Goal: Transaction & Acquisition: Purchase product/service

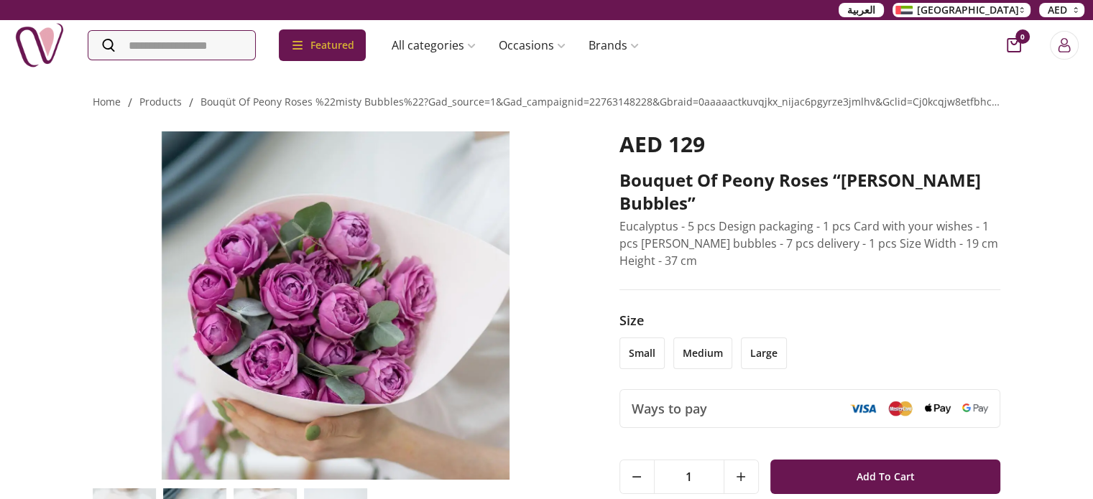
scroll to position [72, 0]
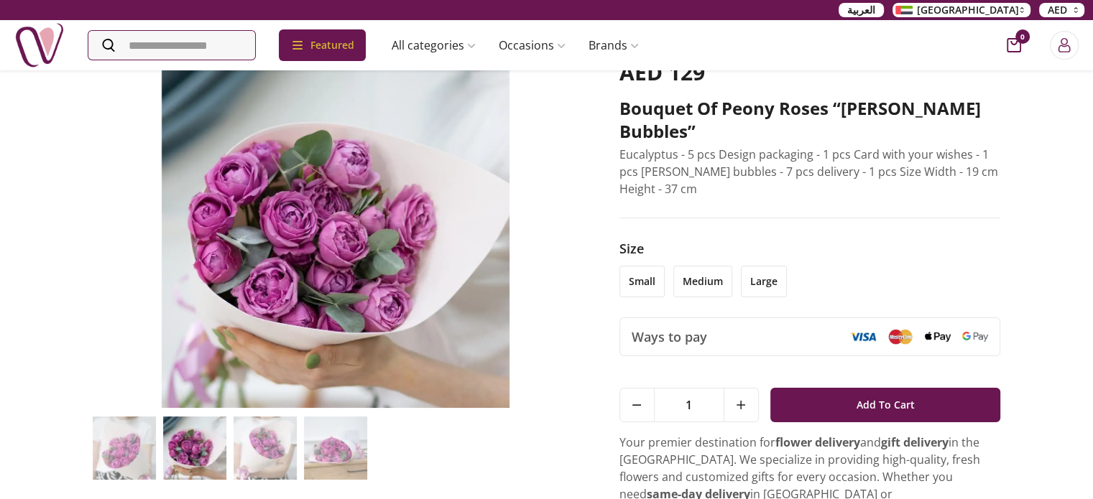
click at [642, 266] on li "small" at bounding box center [641, 282] width 45 height 32
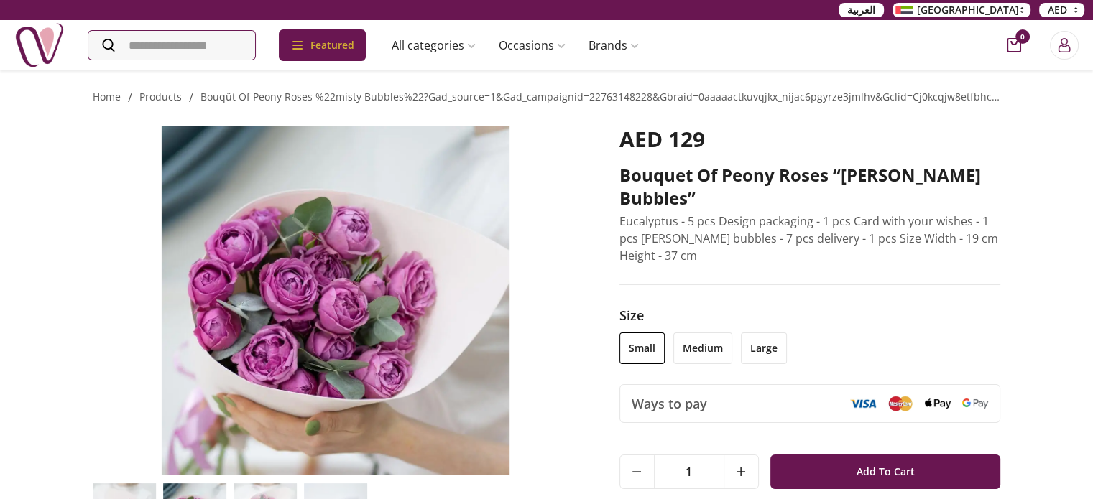
scroll to position [0, 0]
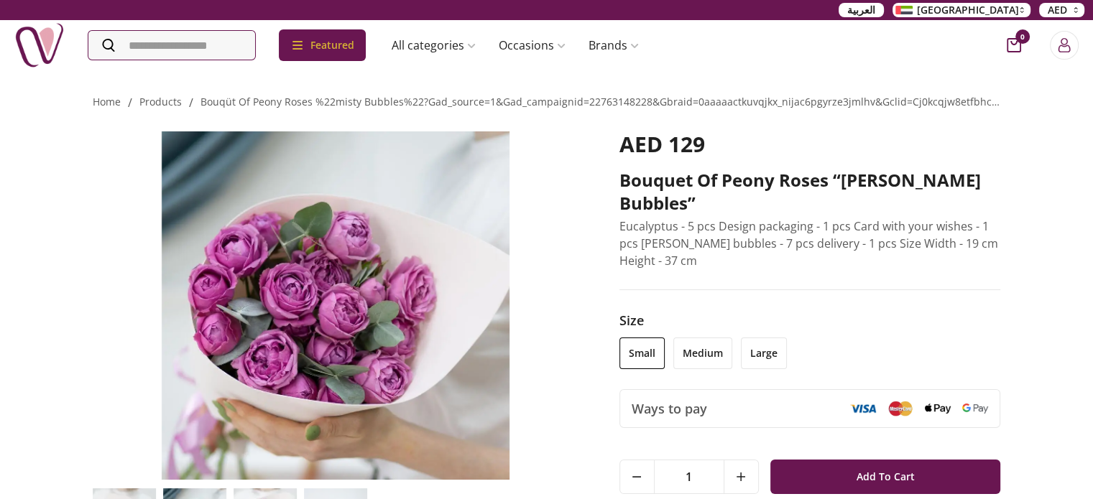
click at [689, 339] on li "medium" at bounding box center [702, 354] width 59 height 32
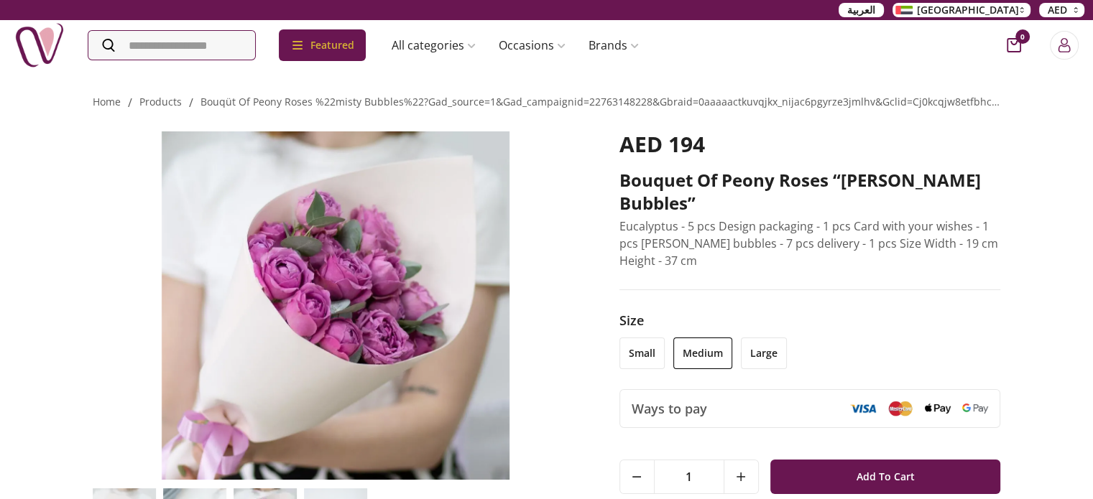
click at [753, 338] on li "large" at bounding box center [764, 354] width 46 height 32
click at [634, 338] on li "small" at bounding box center [641, 354] width 45 height 32
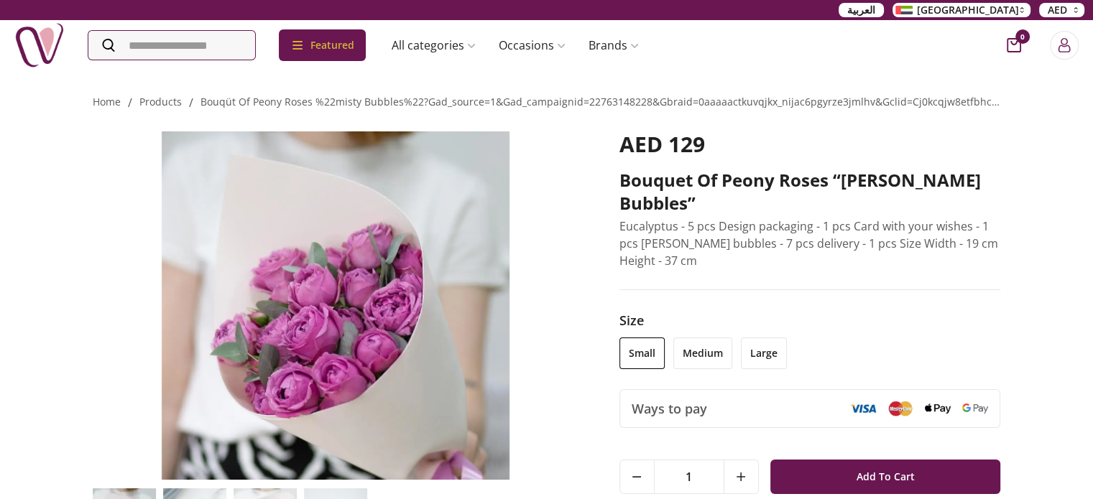
click at [693, 338] on li "medium" at bounding box center [702, 354] width 59 height 32
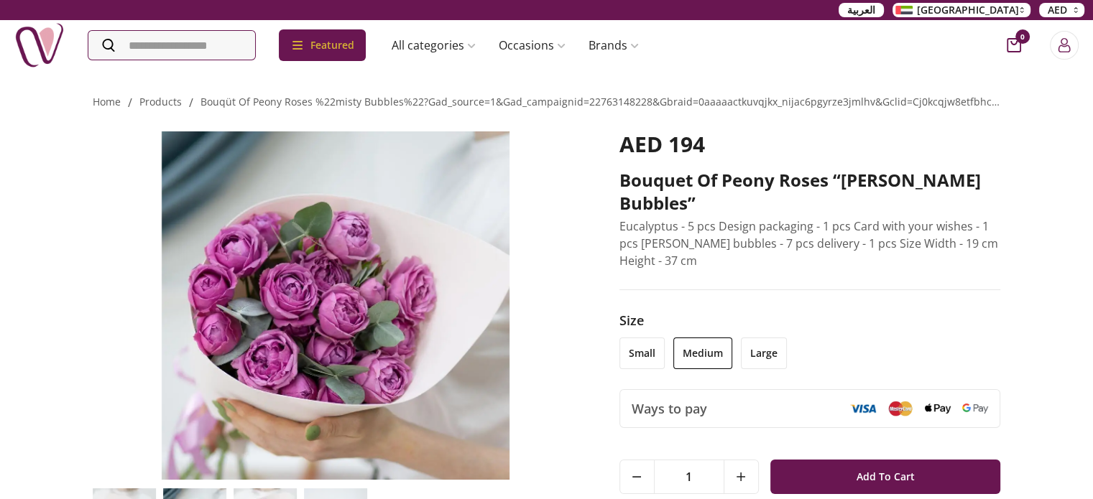
click at [784, 350] on ul "small medium large" at bounding box center [814, 358] width 390 height 40
click at [777, 338] on li "large" at bounding box center [764, 354] width 46 height 32
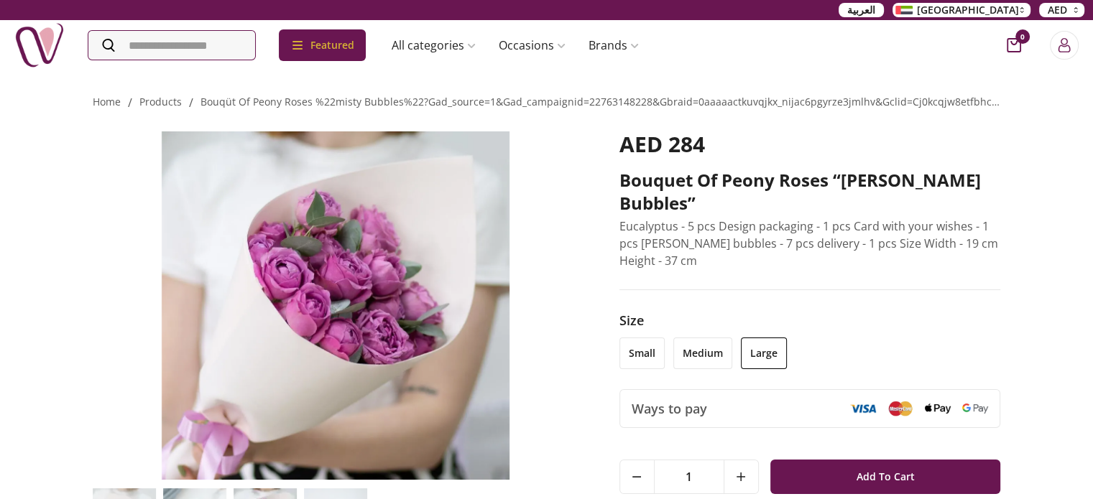
click at [687, 229] on p "Eucalyptus - 5 pcs Design packaging - 1 pcs Card with your wishes - 1 pcs [PERS…" at bounding box center [810, 244] width 382 height 52
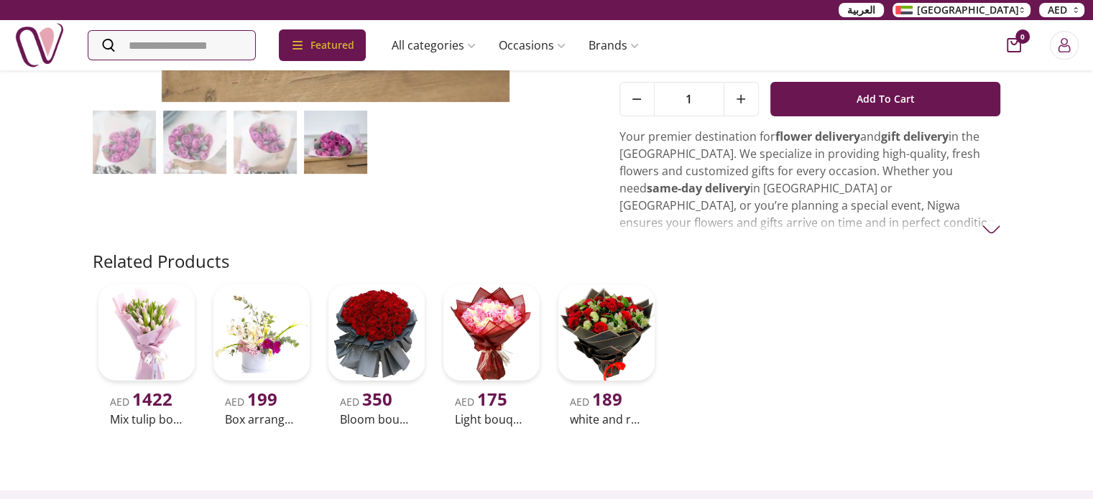
scroll to position [216, 0]
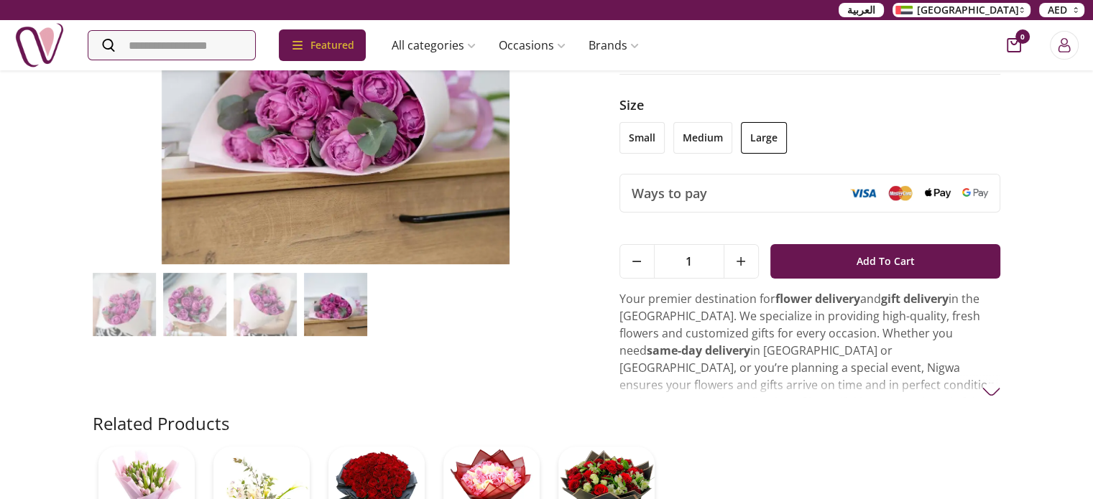
click at [184, 328] on img at bounding box center [194, 304] width 63 height 63
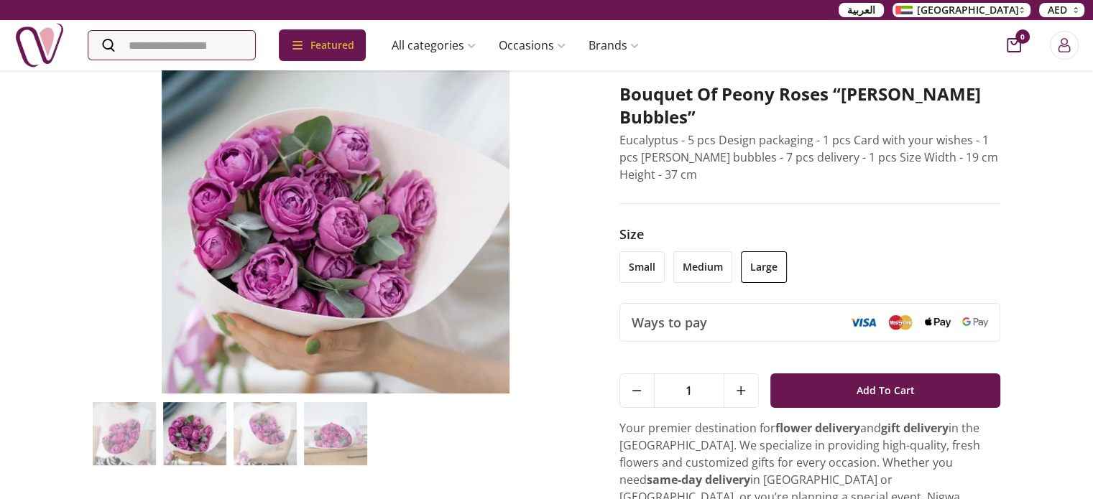
scroll to position [72, 0]
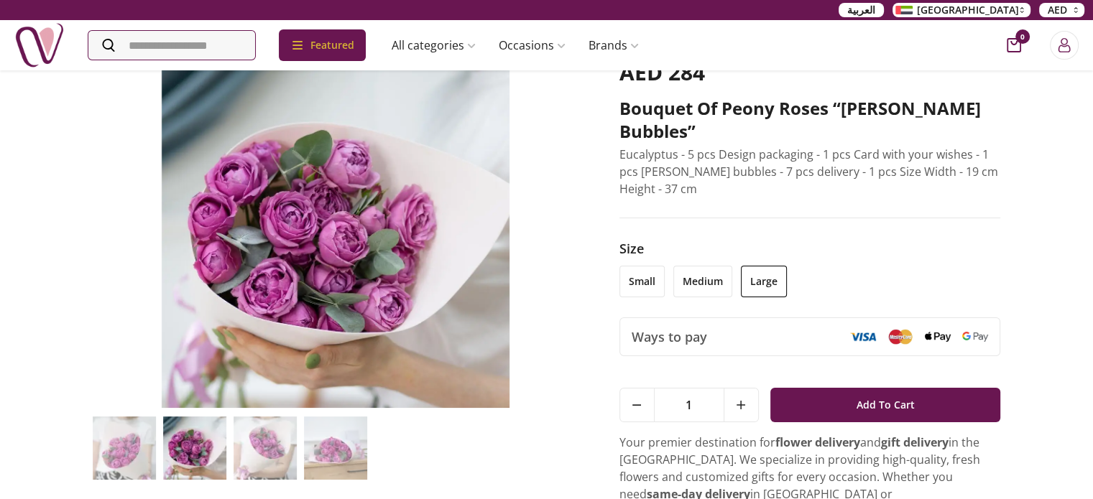
click at [241, 455] on img at bounding box center [265, 448] width 63 height 63
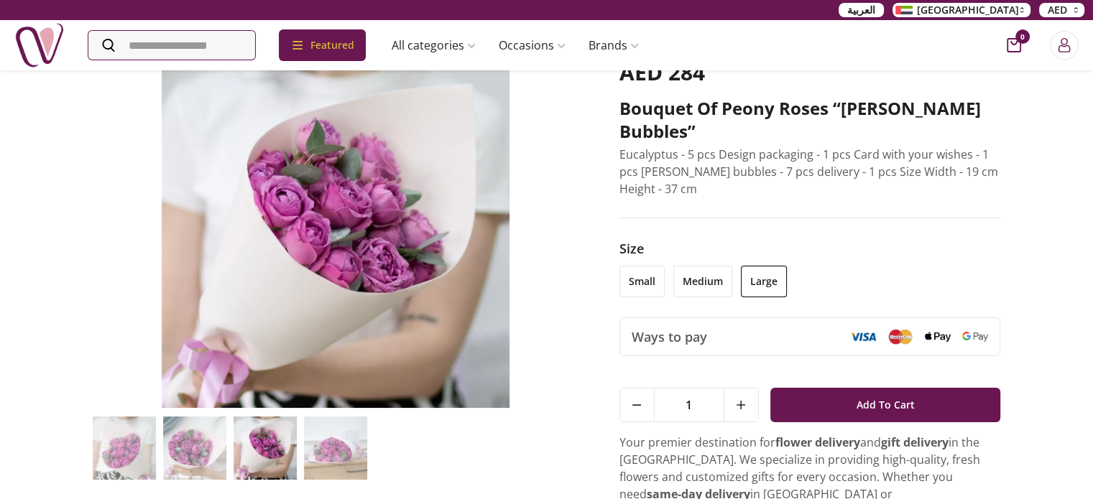
click at [305, 442] on img at bounding box center [335, 448] width 63 height 63
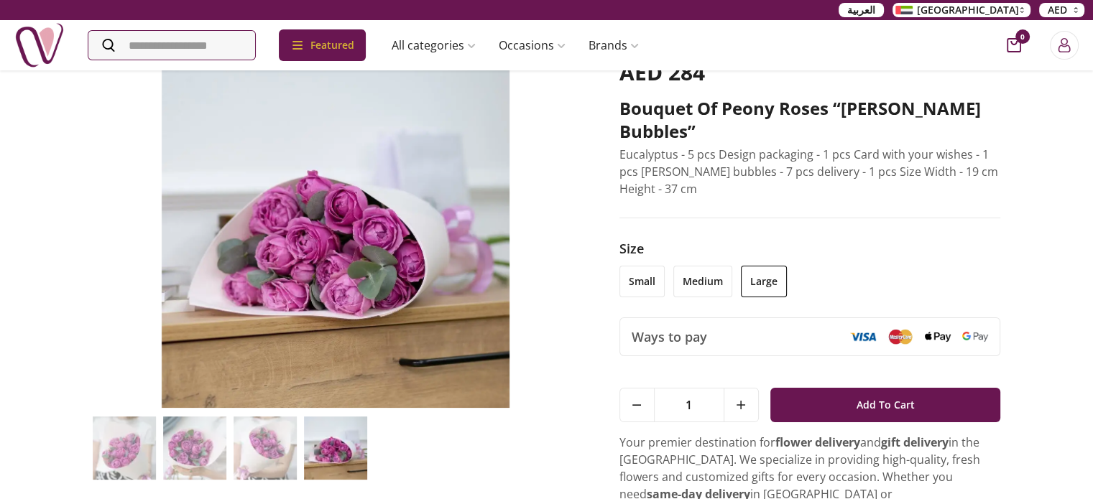
click at [132, 445] on img at bounding box center [124, 448] width 63 height 63
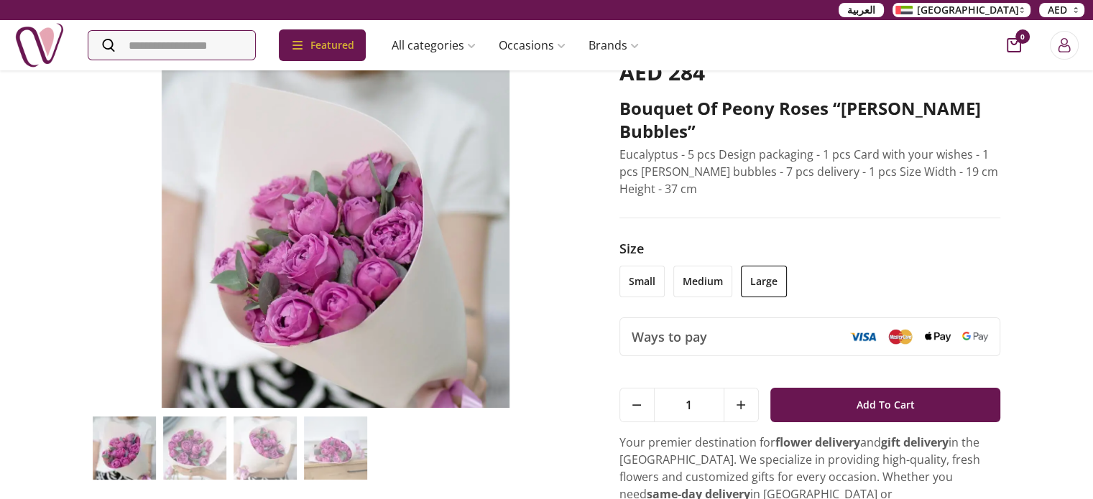
click at [187, 445] on img at bounding box center [194, 448] width 63 height 63
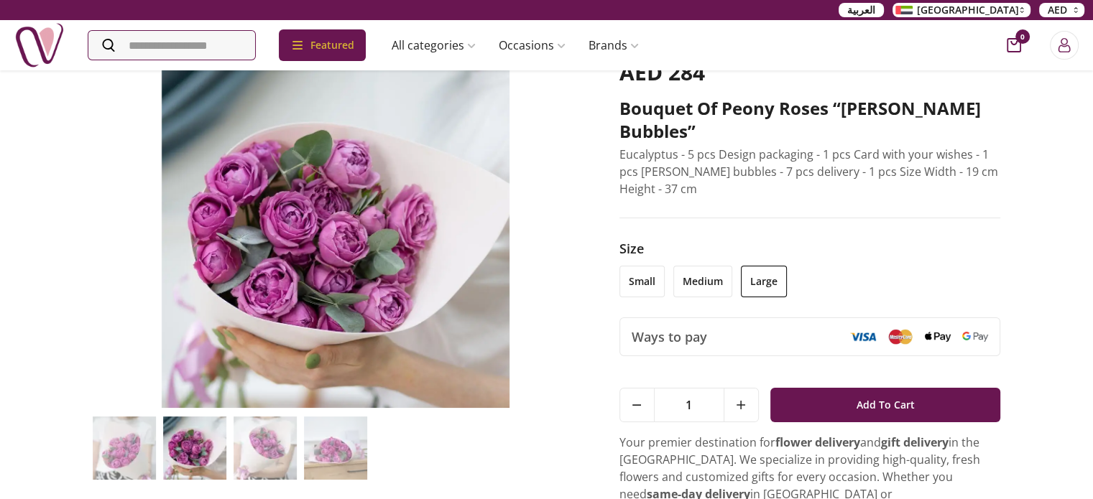
click at [264, 448] on img at bounding box center [265, 448] width 63 height 63
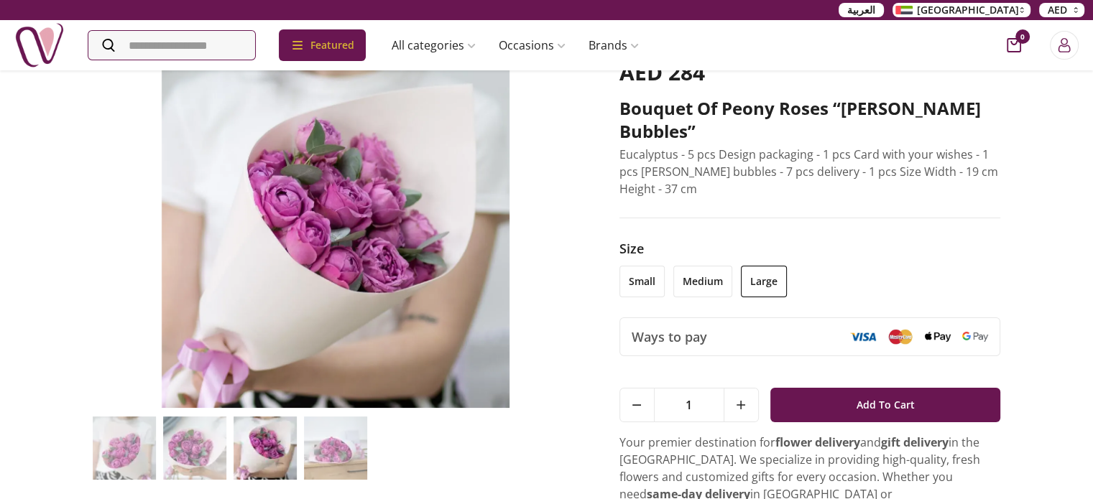
click at [211, 448] on img at bounding box center [194, 448] width 63 height 63
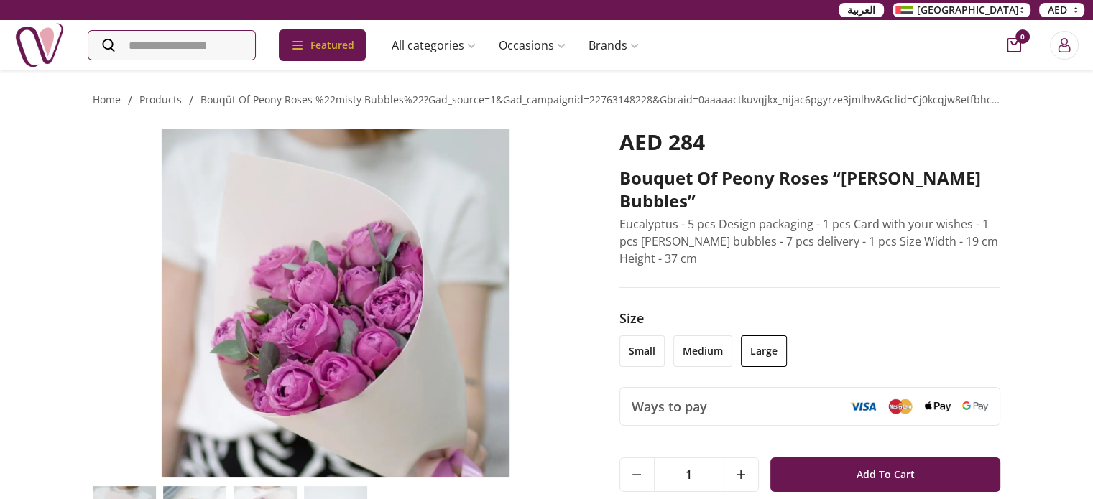
scroll to position [0, 0]
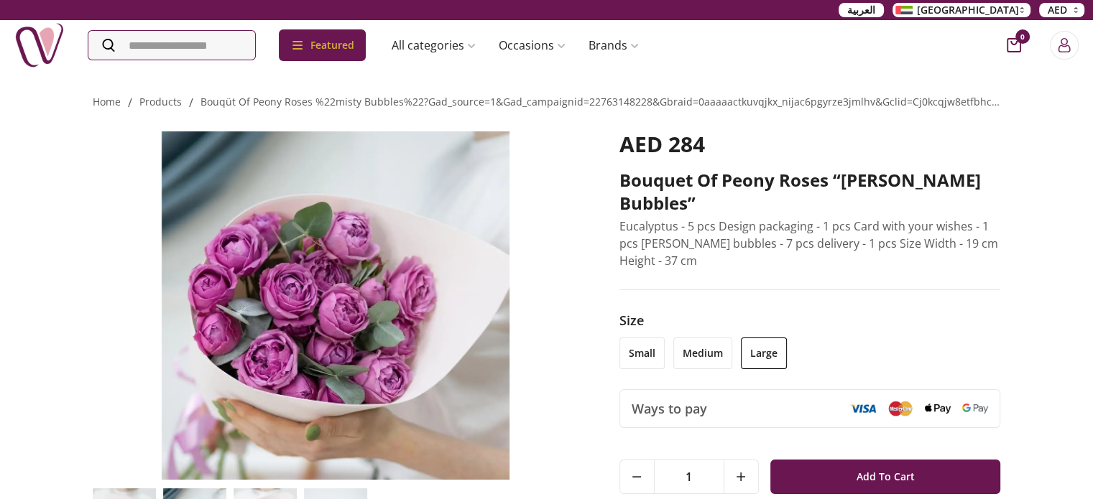
click at [701, 338] on li "medium" at bounding box center [702, 354] width 59 height 32
click at [917, 338] on ul "small medium large" at bounding box center [814, 358] width 390 height 40
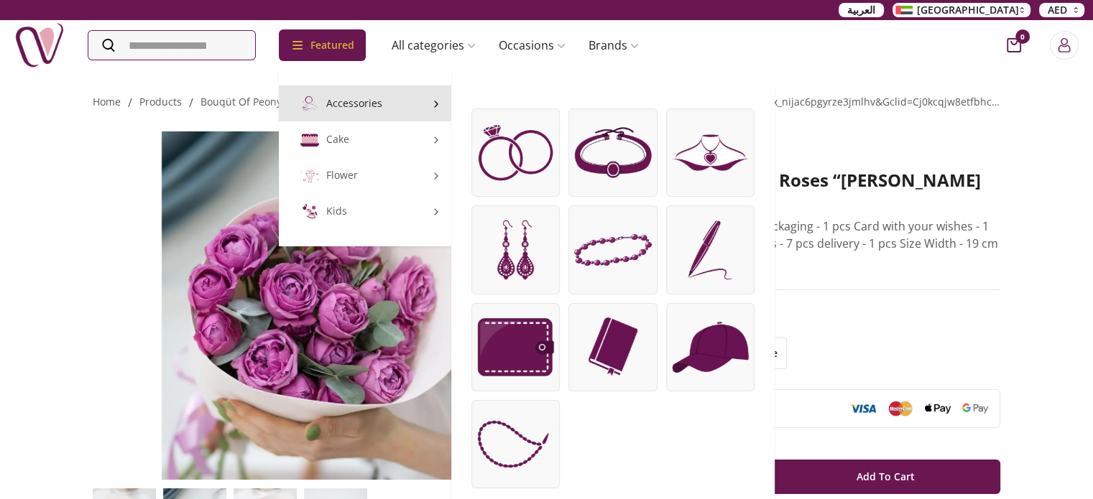
click at [624, 324] on img at bounding box center [612, 347] width 87 height 87
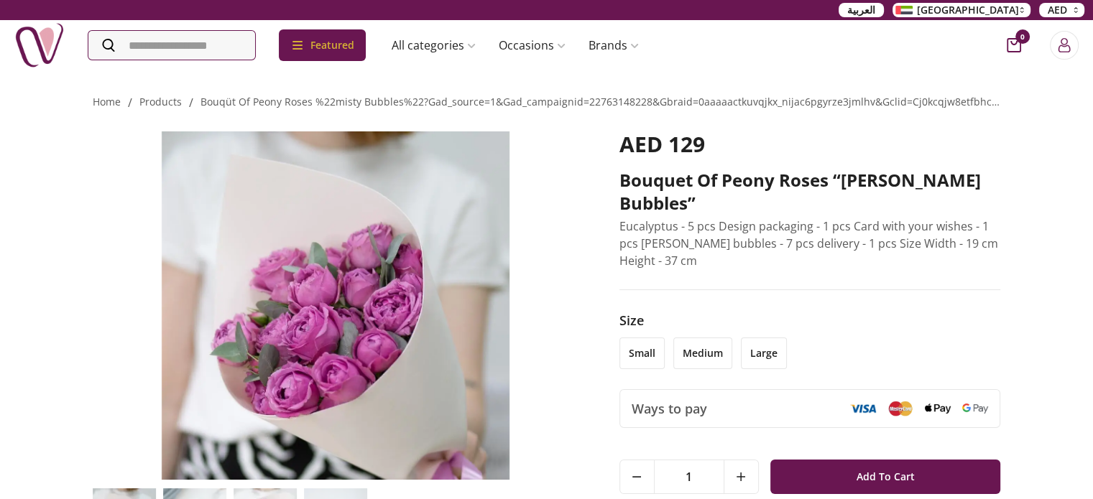
click at [650, 338] on li "small" at bounding box center [641, 354] width 45 height 32
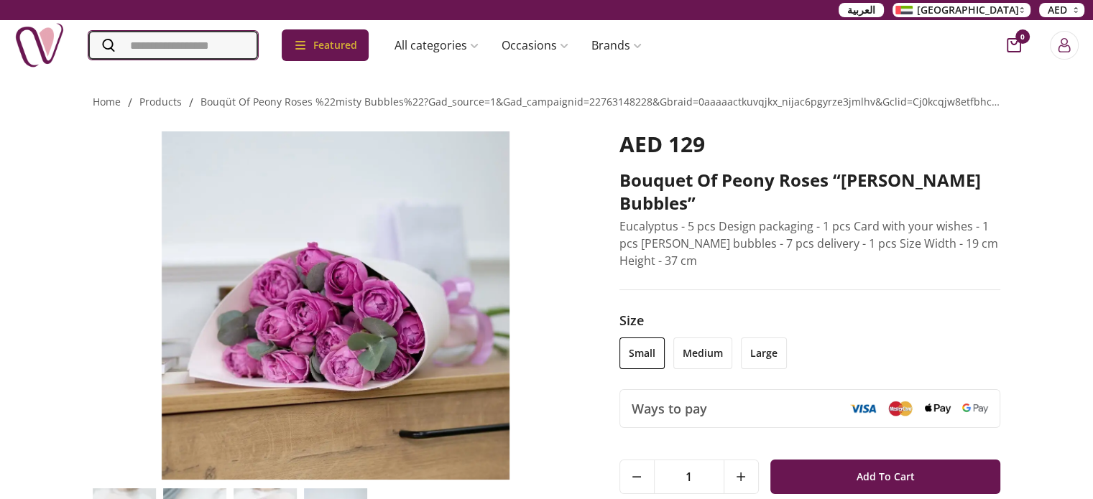
click at [168, 37] on input "Search" at bounding box center [173, 45] width 170 height 29
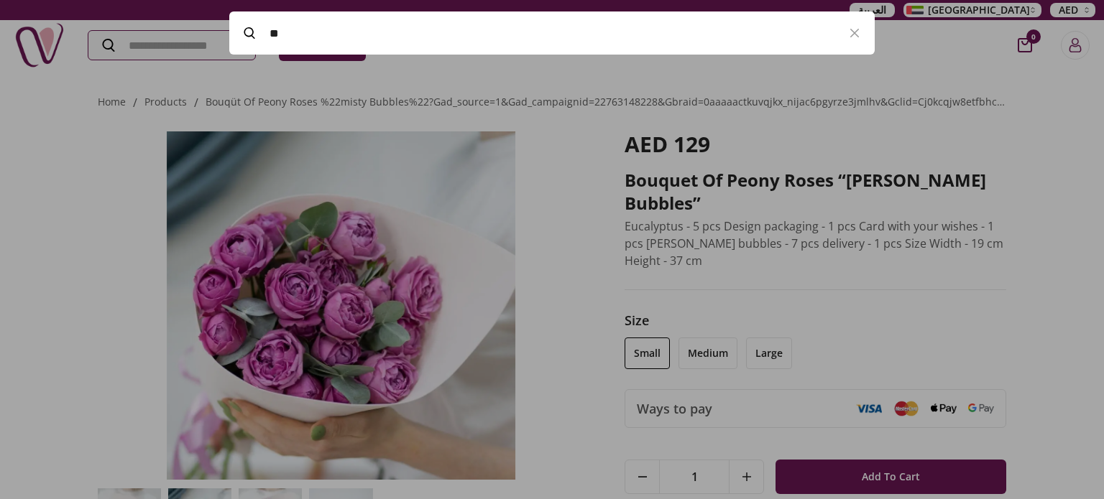
type input "*"
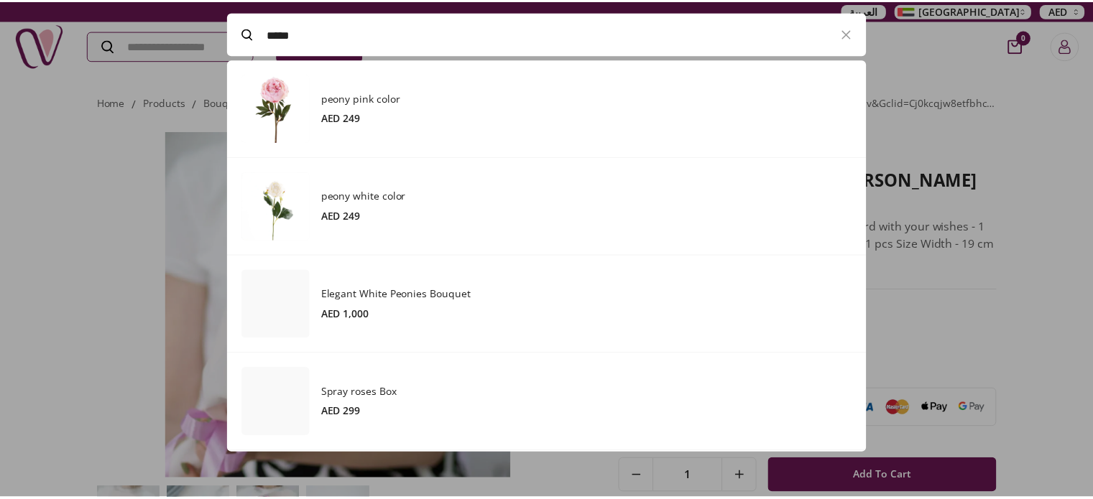
scroll to position [394, 644]
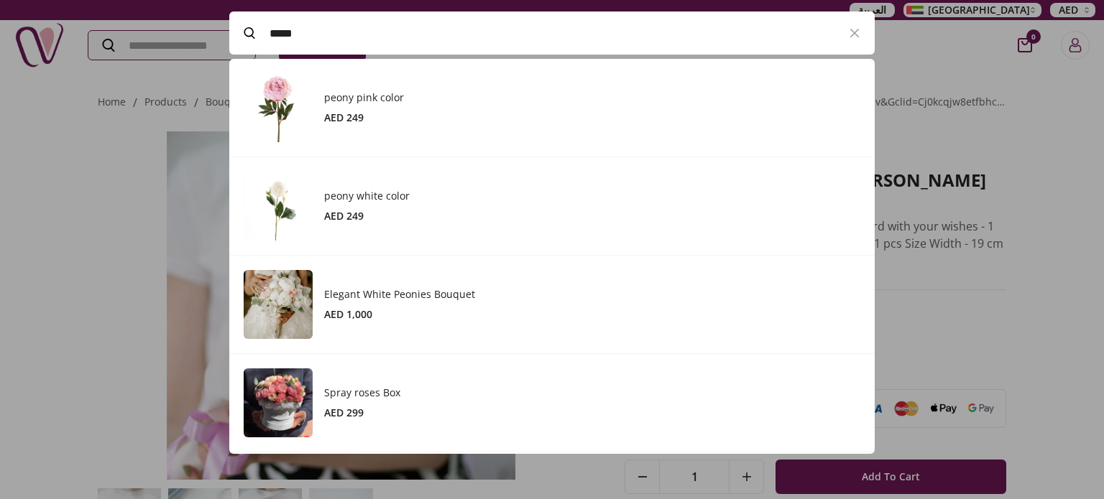
type input "*****"
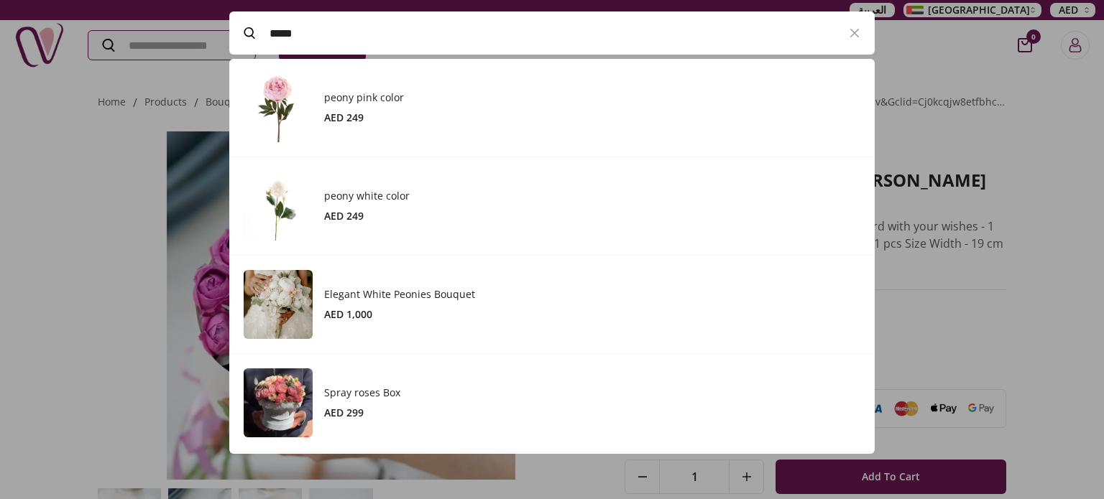
click at [397, 93] on h3 "peony pink color" at bounding box center [592, 98] width 536 height 14
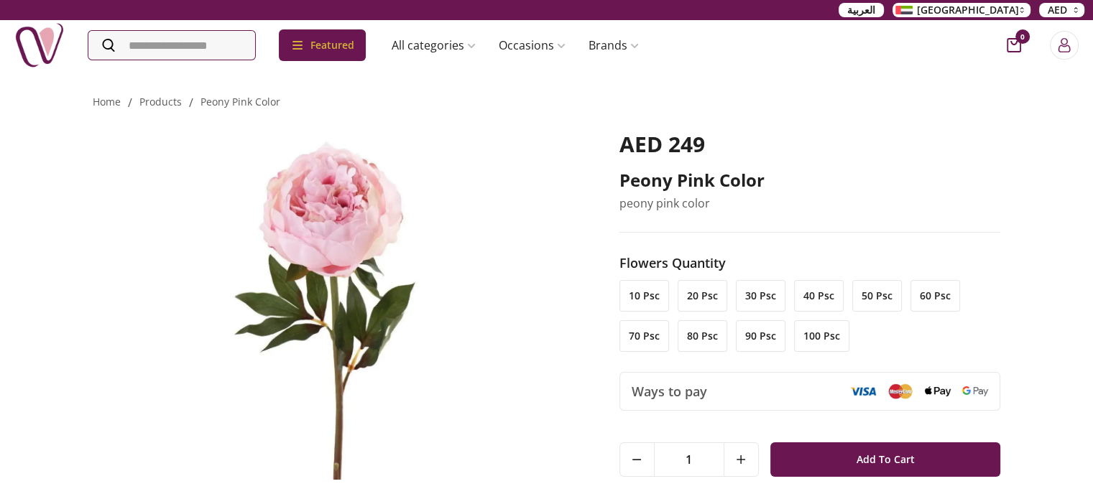
click at [714, 296] on li "20 psc" at bounding box center [703, 296] width 50 height 32
click at [634, 296] on li "10 psc" at bounding box center [644, 296] width 50 height 32
click at [690, 297] on li "20 psc" at bounding box center [703, 296] width 50 height 32
click at [827, 325] on li "100 psc" at bounding box center [821, 336] width 55 height 32
click at [708, 297] on li "20 psc" at bounding box center [703, 296] width 50 height 32
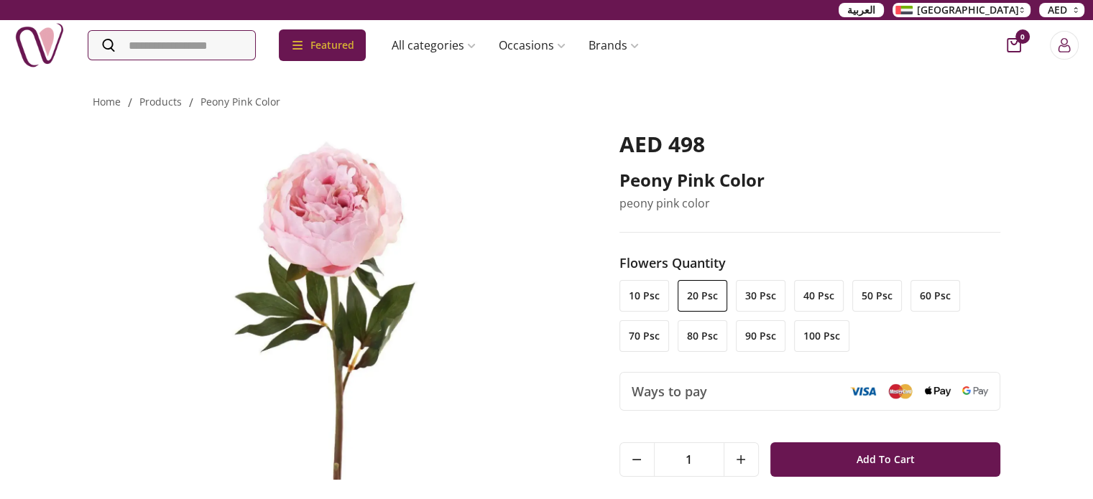
click at [652, 297] on li "10 psc" at bounding box center [644, 296] width 50 height 32
click at [736, 453] on button at bounding box center [740, 459] width 34 height 33
click at [644, 456] on button at bounding box center [637, 459] width 34 height 33
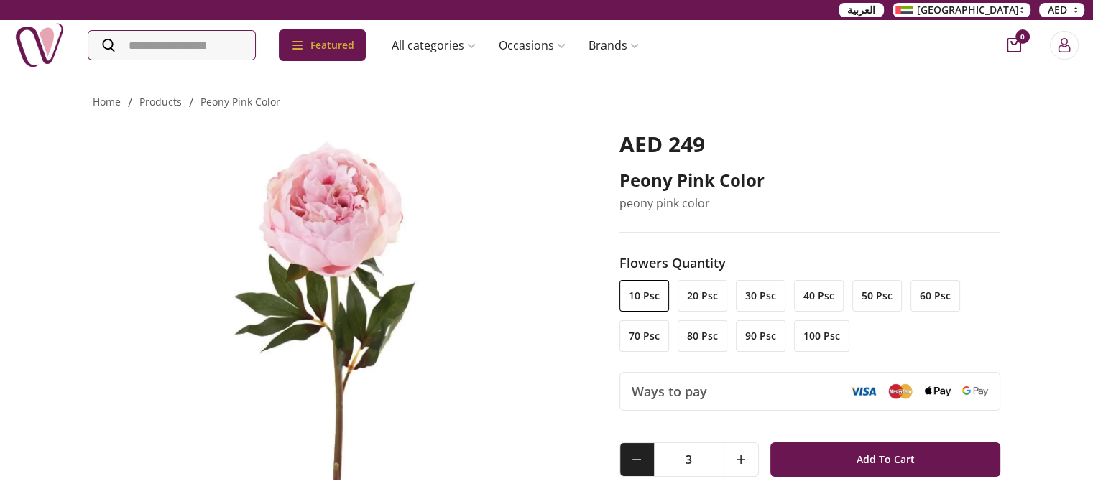
click at [644, 456] on button at bounding box center [637, 459] width 34 height 33
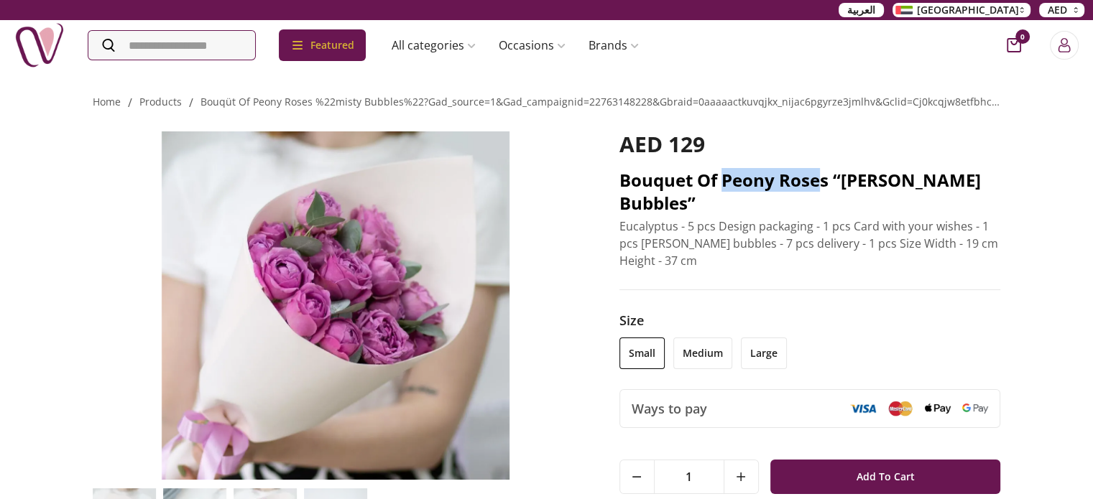
drag, startPoint x: 726, startPoint y: 177, endPoint x: 824, endPoint y: 187, distance: 98.2
click at [824, 187] on h2 "Bouquet of peony roses “[PERSON_NAME] Bubbles”" at bounding box center [810, 192] width 382 height 46
copy h2 "peony rose"
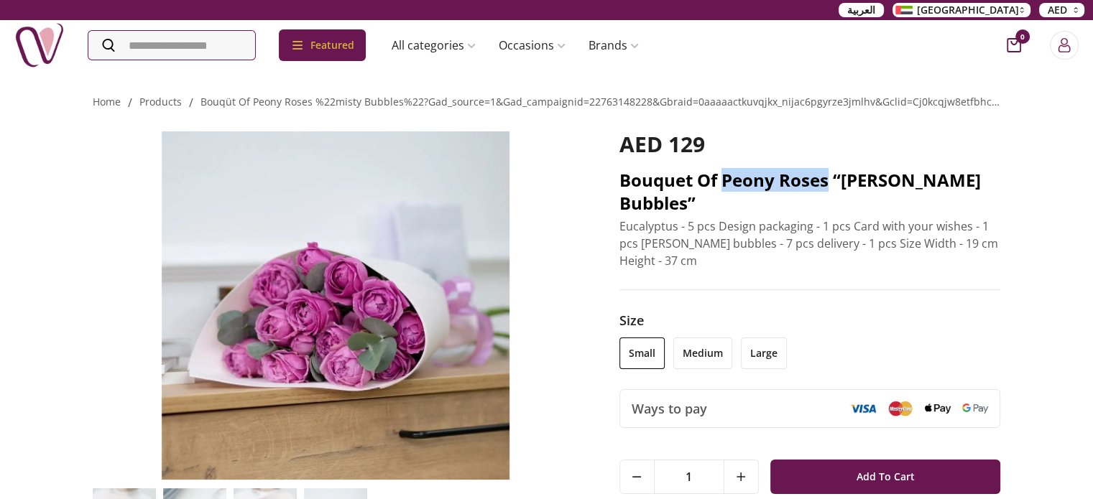
drag, startPoint x: 830, startPoint y: 185, endPoint x: 726, endPoint y: 183, distance: 103.5
click at [726, 183] on h2 "Bouquet of peony roses “[PERSON_NAME] Bubbles”" at bounding box center [810, 192] width 382 height 46
copy h2 "peony roses"
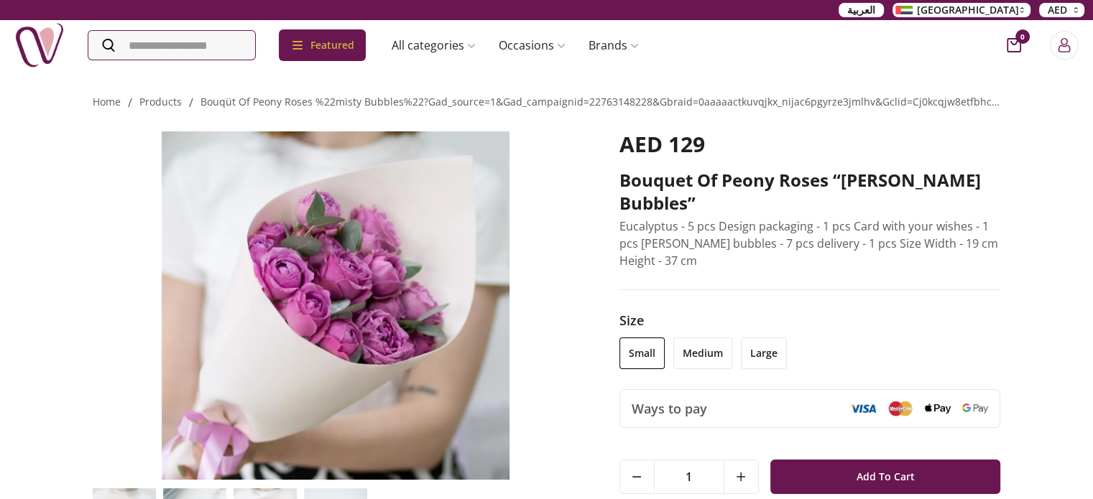
click at [703, 338] on li "medium" at bounding box center [702, 354] width 59 height 32
click at [782, 338] on li "large" at bounding box center [764, 354] width 46 height 32
